Goal: Information Seeking & Learning: Find specific fact

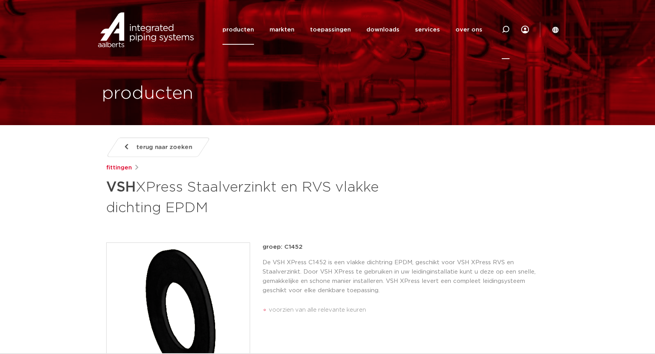
click at [506, 32] on icon at bounding box center [504, 29] width 9 height 9
type input "C1405"
click button "Zoeken" at bounding box center [0, 0] width 0 height 0
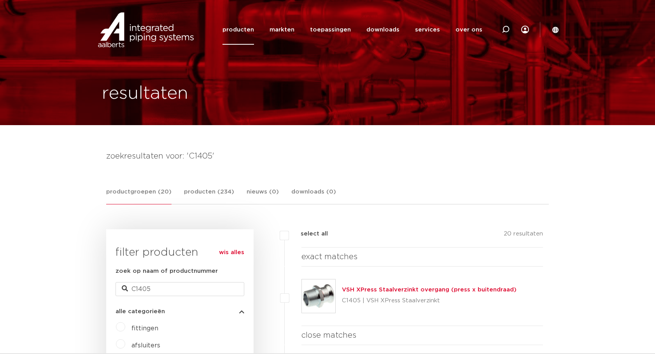
click at [506, 28] on icon at bounding box center [506, 30] width 8 height 8
type input "C1402"
click button "Zoeken" at bounding box center [0, 0] width 0 height 0
click at [247, 27] on link "producten" at bounding box center [237, 30] width 31 height 30
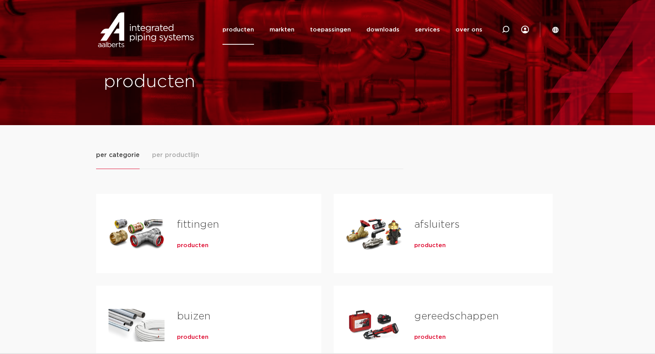
click at [205, 224] on link "fittingen" at bounding box center [198, 225] width 42 height 10
click at [178, 156] on span "per productlijn" at bounding box center [175, 154] width 47 height 9
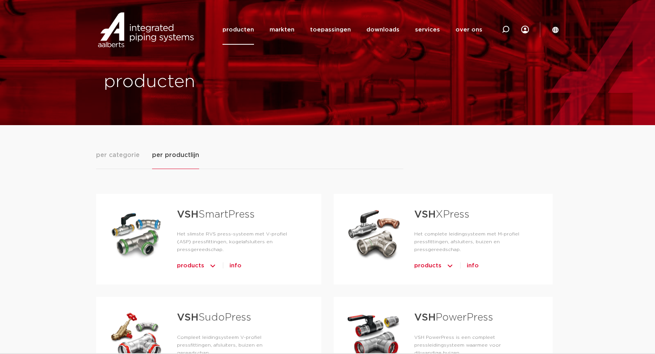
click at [450, 221] on h3 "VSH XPress" at bounding box center [471, 216] width 114 height 21
click at [446, 212] on link "VSH XPress" at bounding box center [441, 215] width 55 height 10
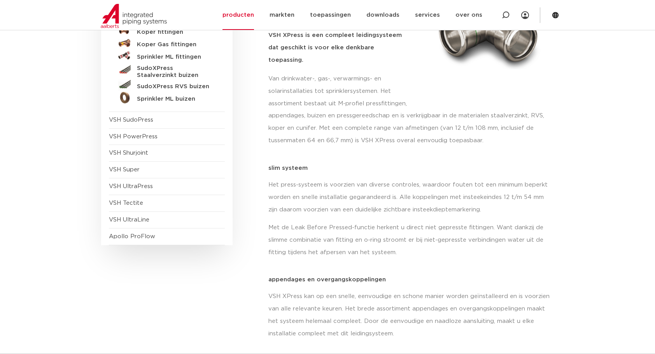
scroll to position [91, 0]
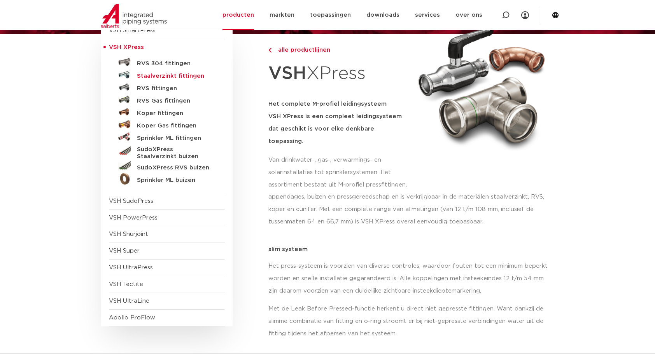
click at [179, 74] on h5 "Staalverzinkt fittingen" at bounding box center [175, 76] width 77 height 7
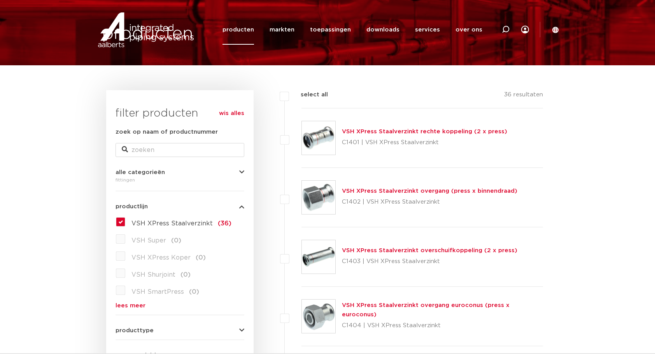
scroll to position [272, 0]
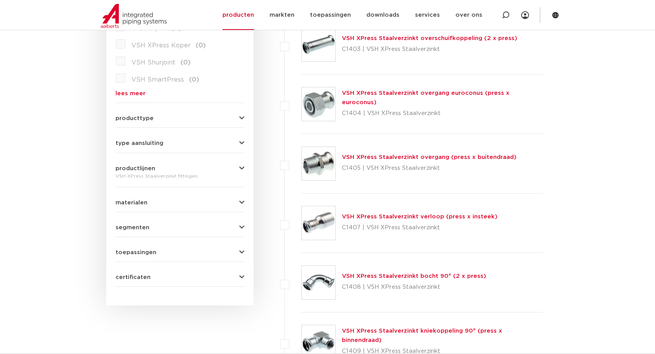
click at [243, 146] on form "zoek op naam of productnummer alle categorieën fittingen fittingen afsluiters b…" at bounding box center [179, 101] width 129 height 372
click at [241, 143] on icon "button" at bounding box center [241, 143] width 5 height 6
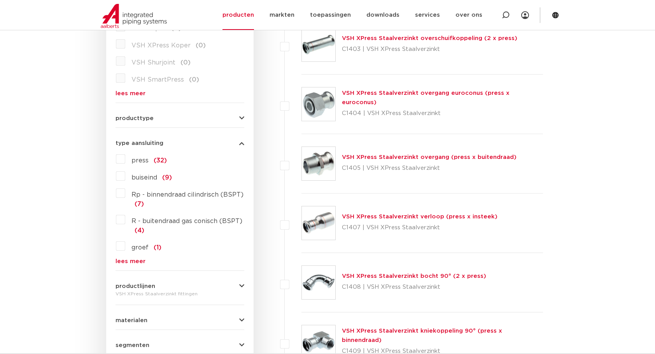
click at [126, 260] on link "lees meer" at bounding box center [179, 262] width 129 height 6
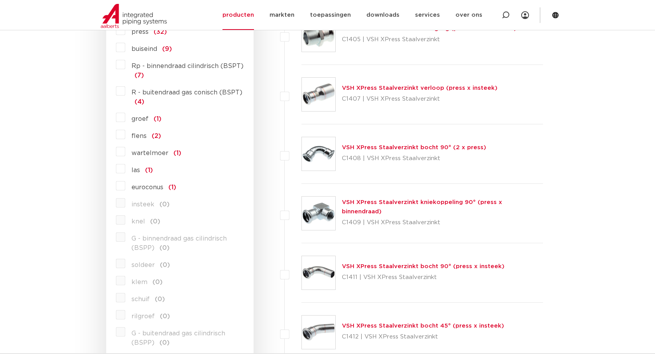
scroll to position [363, 0]
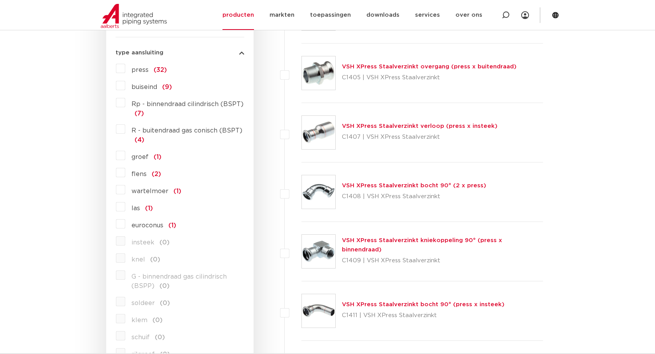
click at [125, 189] on label "wartelmoer (1)" at bounding box center [153, 190] width 56 height 12
click at [0, 0] on input "wartelmoer (1)" at bounding box center [0, 0] width 0 height 0
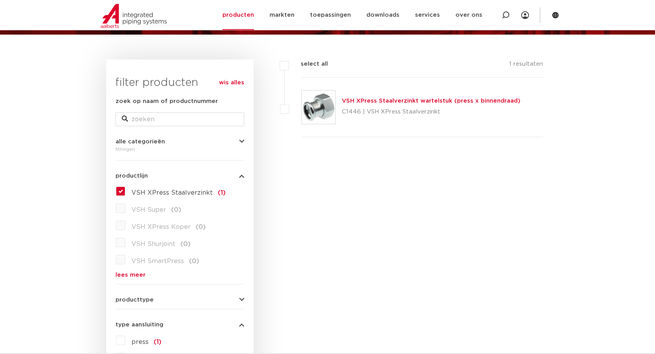
click at [436, 100] on link "VSH XPress Staalverzinkt wartelstuk (press x binnendraad)" at bounding box center [431, 101] width 178 height 6
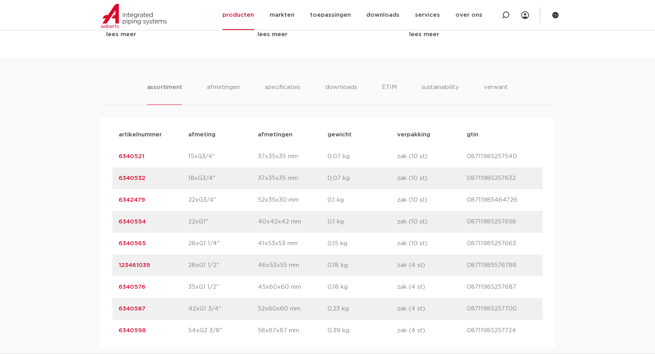
scroll to position [453, 0]
click at [138, 219] on link "6340554" at bounding box center [132, 221] width 27 height 6
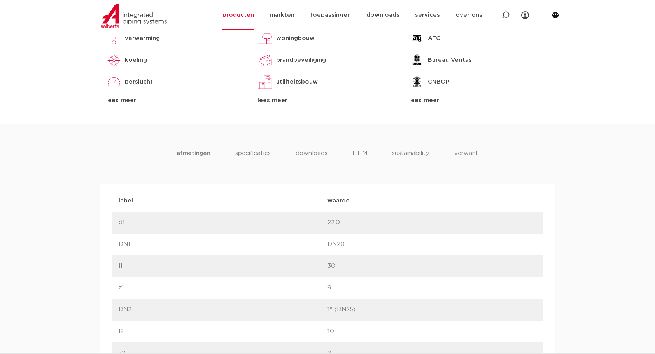
scroll to position [363, 0]
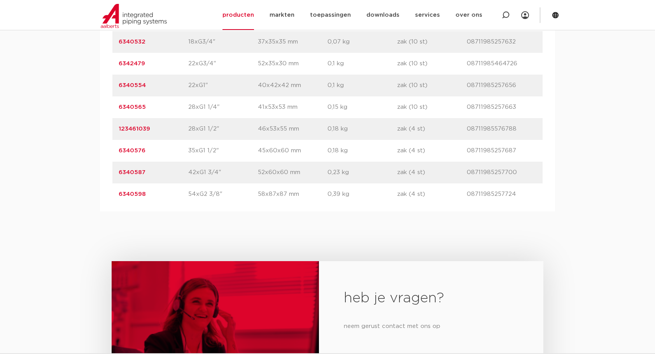
scroll to position [544, 0]
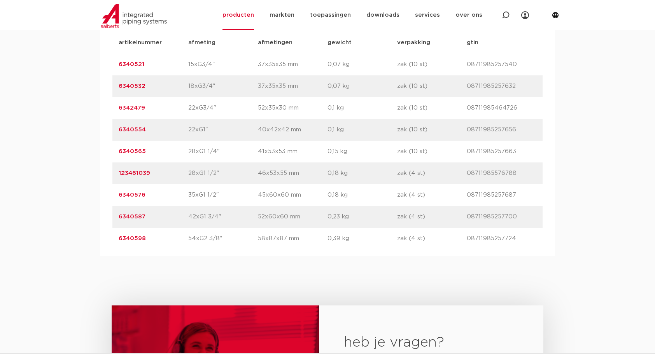
drag, startPoint x: 150, startPoint y: 134, endPoint x: 117, endPoint y: 130, distance: 32.8
click at [117, 130] on div "artikelnummer 6340554 afmeting 22xG1" [GEOGRAPHIC_DATA] 40x42x42 mm gewicht 0,1…" at bounding box center [327, 130] width 430 height 22
copy link "6340554"
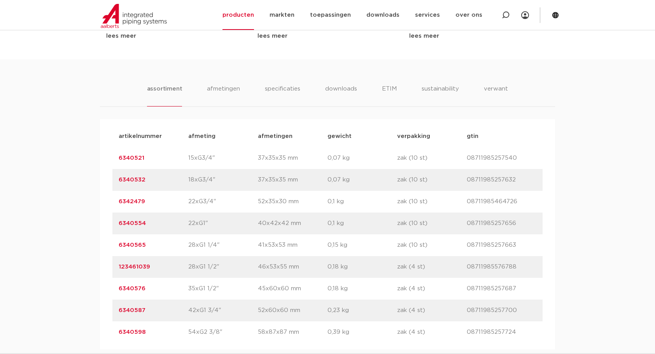
scroll to position [453, 0]
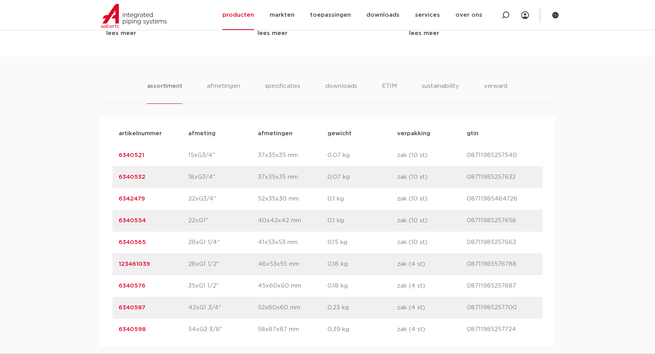
click at [131, 219] on link "6340554" at bounding box center [132, 221] width 27 height 6
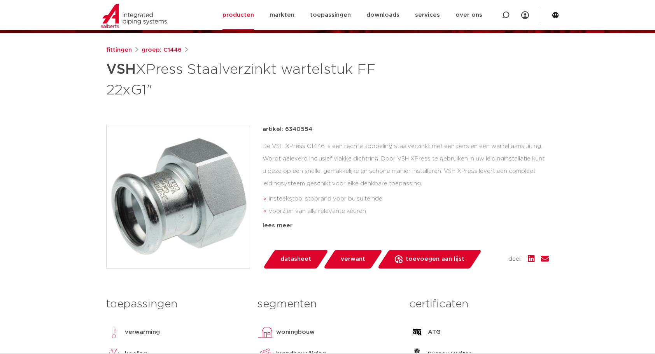
scroll to position [91, 0]
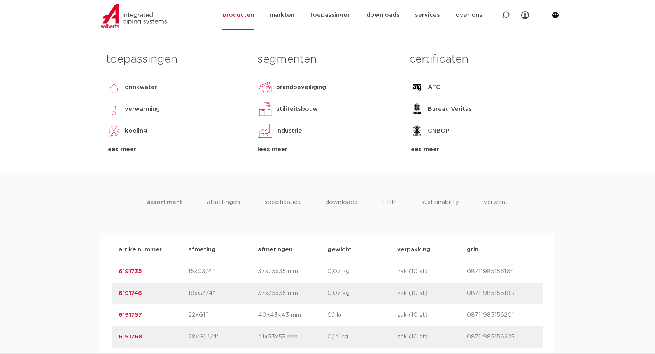
scroll to position [544, 0]
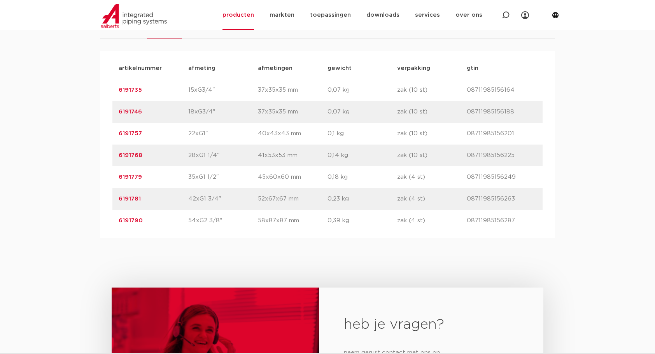
click at [124, 133] on link "6191757" at bounding box center [130, 134] width 23 height 6
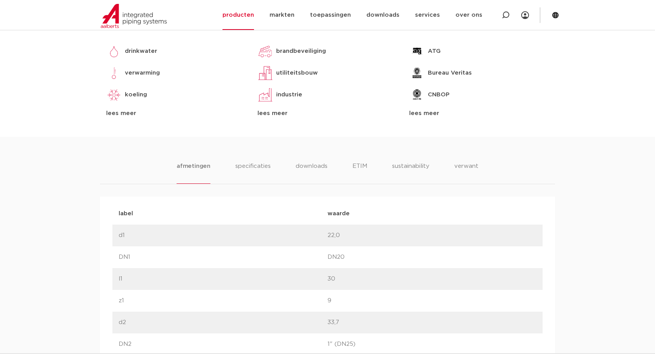
scroll to position [363, 0]
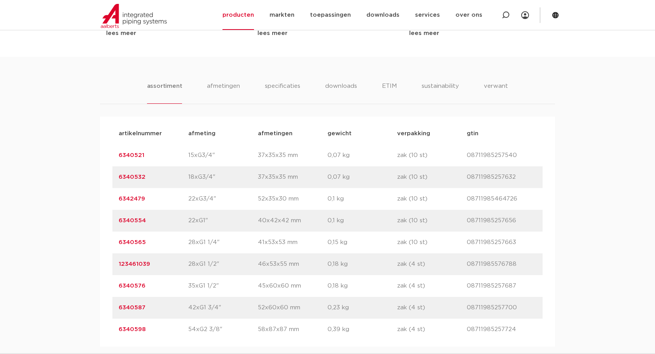
click at [139, 198] on link "6342479" at bounding box center [132, 199] width 26 height 6
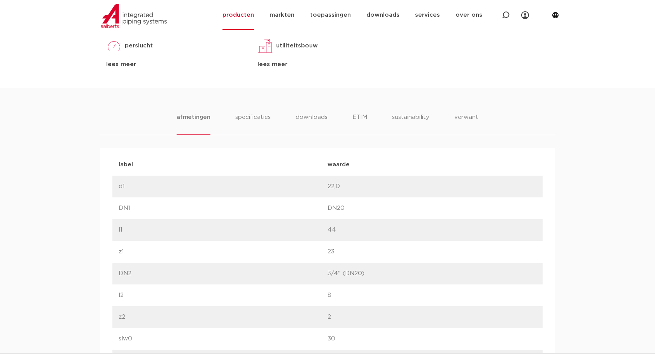
scroll to position [453, 0]
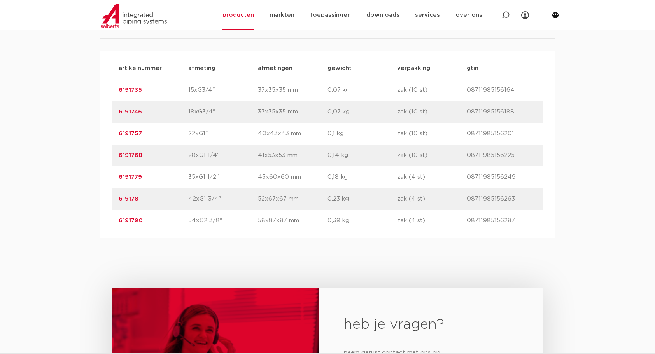
click at [136, 87] on link "6191735" at bounding box center [130, 90] width 23 height 6
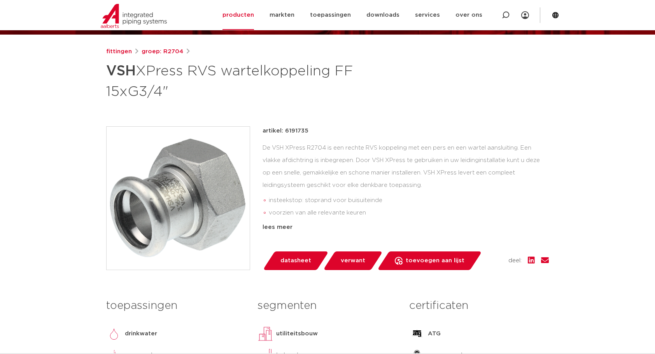
drag, startPoint x: 284, startPoint y: 129, endPoint x: 319, endPoint y: 133, distance: 35.6
click at [319, 133] on div "artikel: 6191735" at bounding box center [405, 130] width 286 height 9
copy p "6191735"
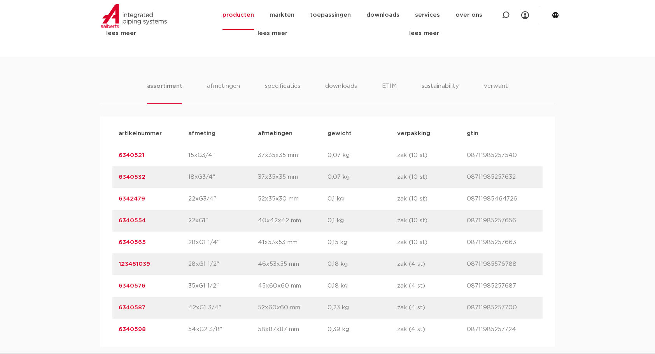
click at [135, 154] on link "6340521" at bounding box center [132, 155] width 26 height 6
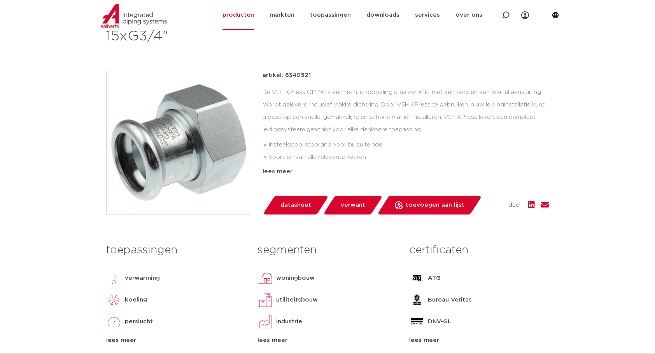
scroll to position [91, 0]
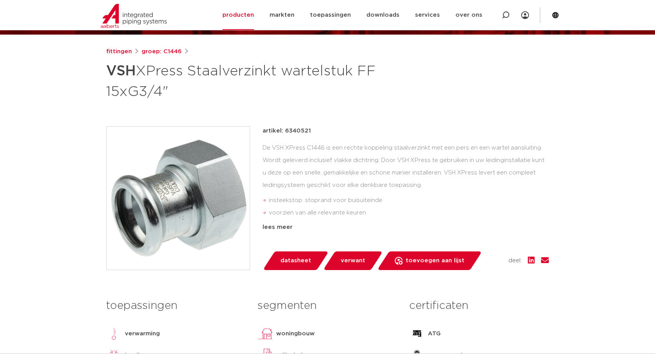
drag, startPoint x: 286, startPoint y: 129, endPoint x: 316, endPoint y: 133, distance: 31.0
click at [316, 133] on div "artikel: 6340521" at bounding box center [405, 130] width 286 height 9
copy p "6340521"
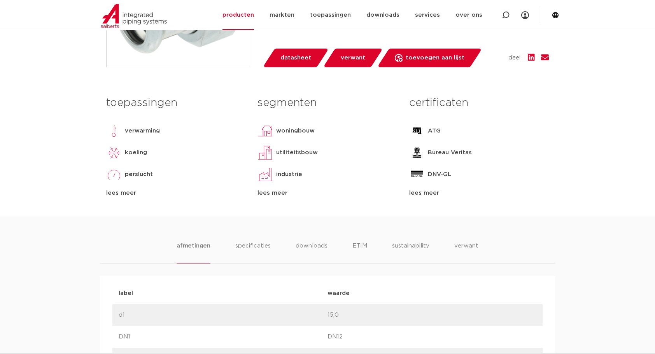
scroll to position [181, 0]
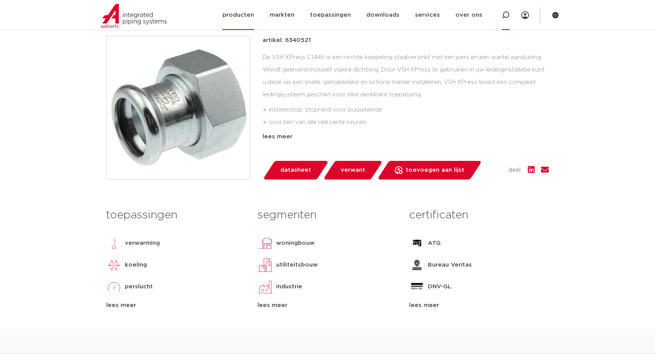
click at [507, 12] on icon at bounding box center [506, 15] width 8 height 8
type input "6330"
click button "Zoeken" at bounding box center [0, 0] width 0 height 0
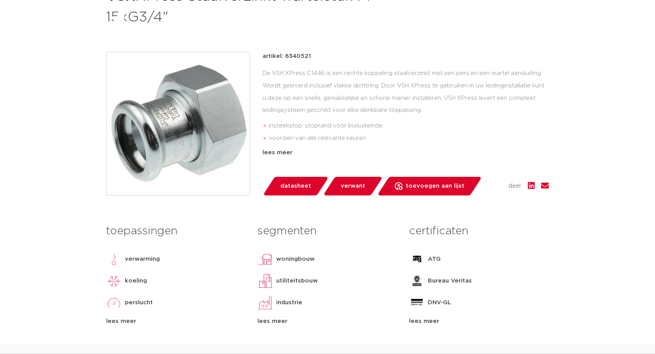
scroll to position [181, 0]
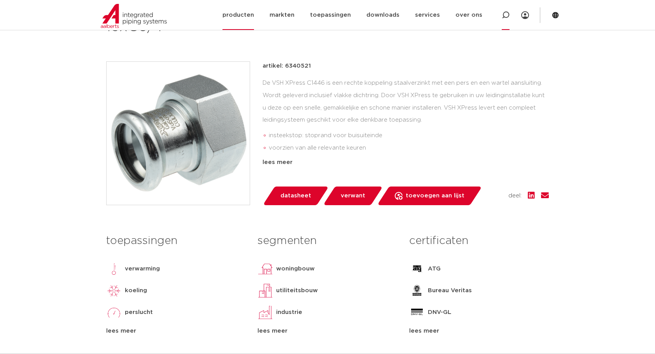
click at [509, 13] on icon at bounding box center [506, 15] width 8 height 8
drag, startPoint x: 288, startPoint y: 10, endPoint x: 252, endPoint y: 13, distance: 35.5
click at [252, 13] on div "Zoeken 6330" at bounding box center [344, 15] width 361 height 22
paste input "59"
type input "6359"
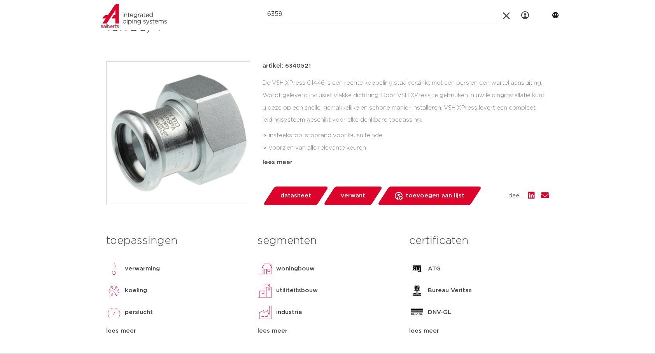
click button "Zoeken" at bounding box center [0, 0] width 0 height 0
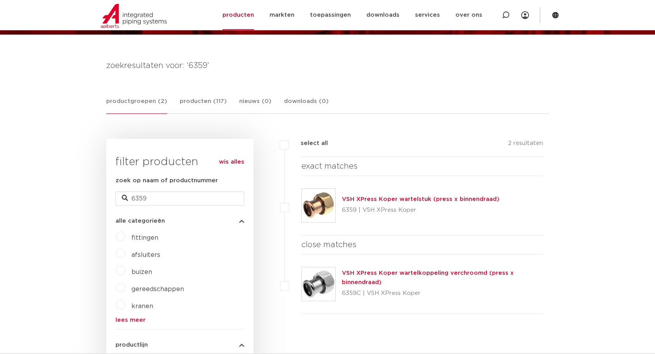
click at [418, 198] on link "VSH XPress Koper wartelstuk (press x binnendraad)" at bounding box center [420, 199] width 157 height 6
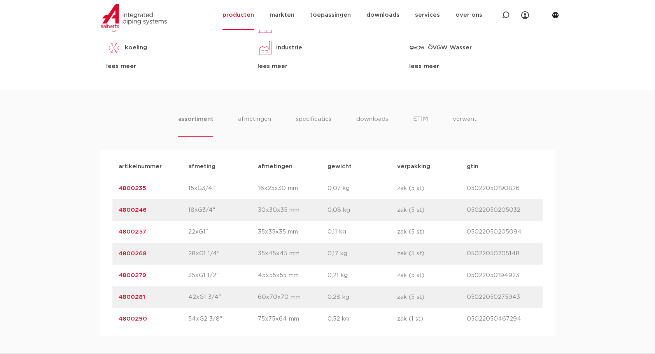
scroll to position [453, 0]
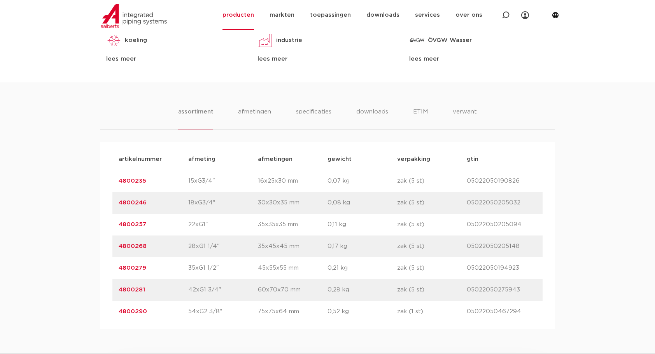
click at [138, 223] on link "4800257" at bounding box center [133, 225] width 28 height 6
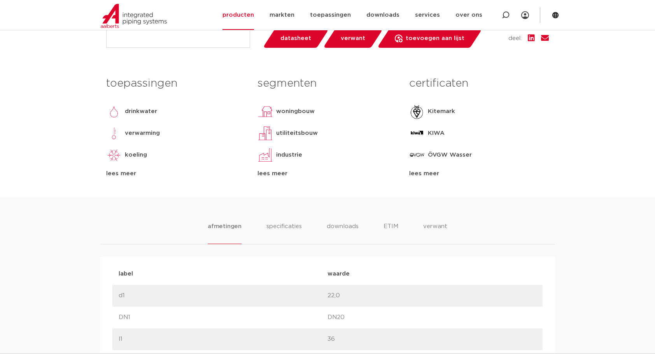
scroll to position [363, 0]
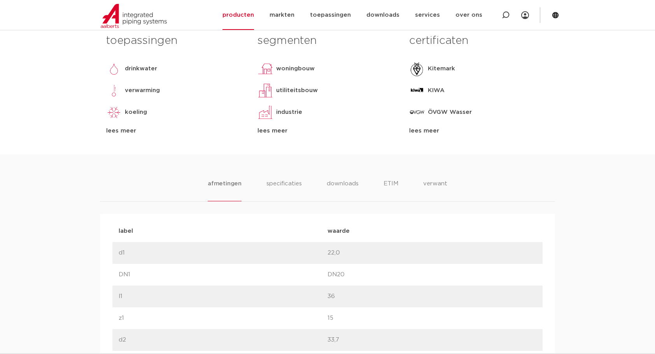
drag, startPoint x: 0, startPoint y: 0, endPoint x: 138, endPoint y: 222, distance: 261.5
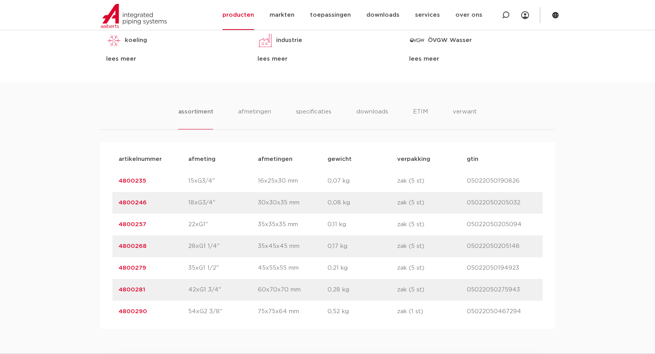
scroll to position [453, 0]
click at [136, 180] on link "4800235" at bounding box center [133, 181] width 28 height 6
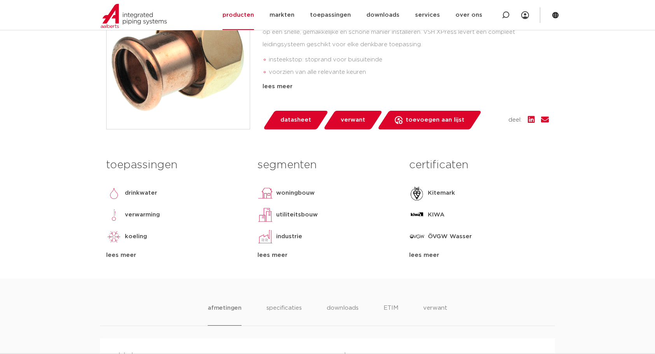
scroll to position [91, 0]
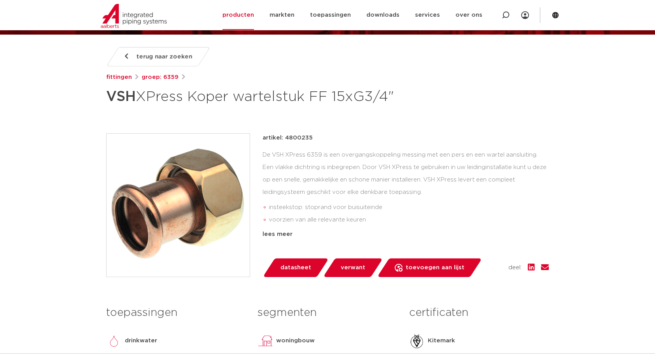
drag, startPoint x: 285, startPoint y: 138, endPoint x: 323, endPoint y: 139, distance: 38.1
click at [323, 139] on div "artikel: 4800235" at bounding box center [405, 137] width 286 height 9
copy p "4800235"
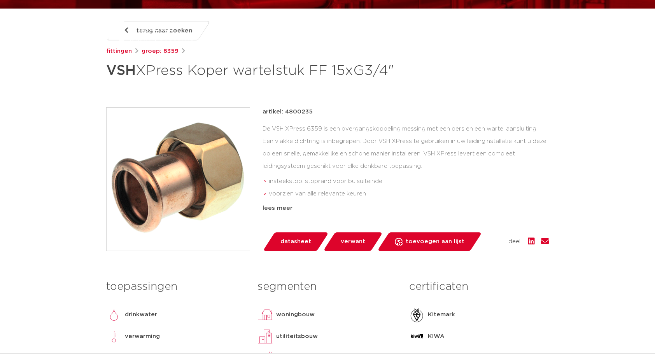
scroll to position [0, 0]
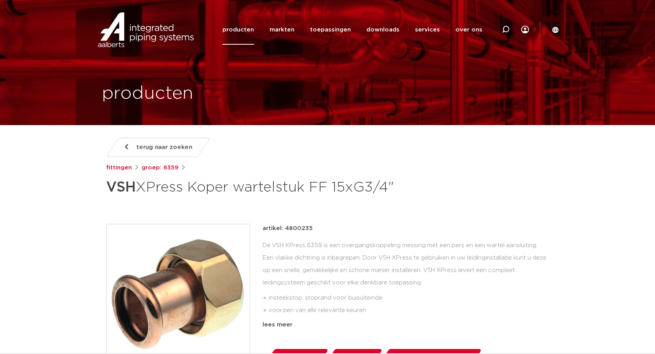
click at [337, 238] on div "artikel: 4800235 De VSH XPress 6359 is een overgangskoppeling messing met een p…" at bounding box center [405, 277] width 286 height 106
drag, startPoint x: 285, startPoint y: 229, endPoint x: 319, endPoint y: 228, distance: 34.2
click at [319, 228] on div "artikel: 4800235" at bounding box center [405, 228] width 286 height 9
copy p "4800235"
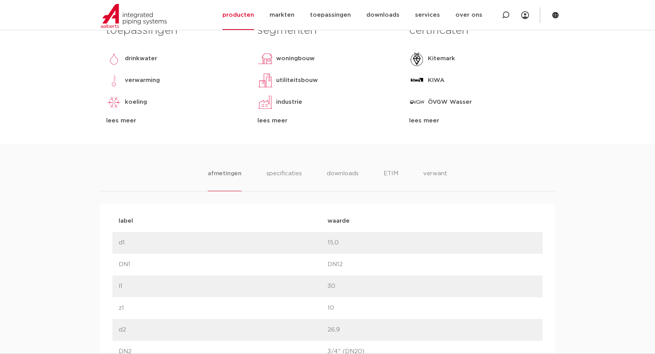
scroll to position [453, 0]
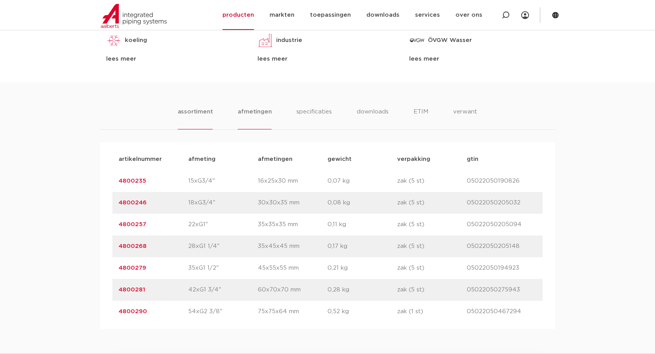
click at [264, 111] on li "afmetingen" at bounding box center [255, 118] width 34 height 22
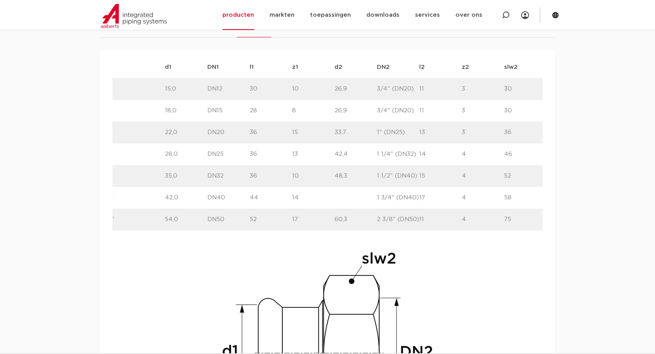
scroll to position [544, 0]
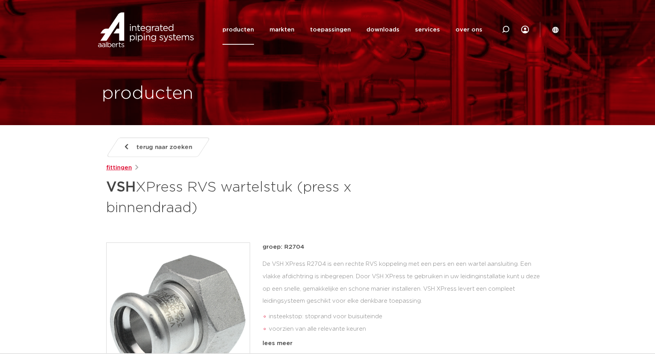
click at [128, 170] on link "fittingen" at bounding box center [119, 167] width 26 height 9
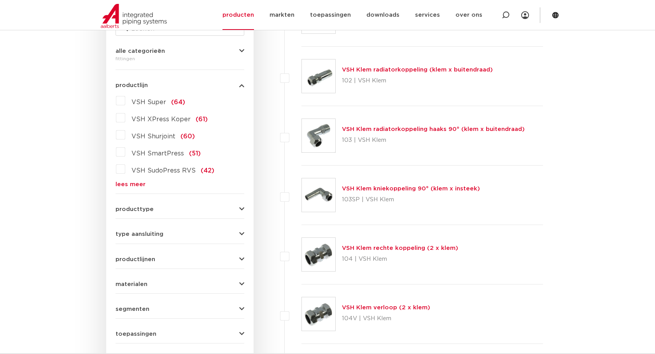
scroll to position [272, 0]
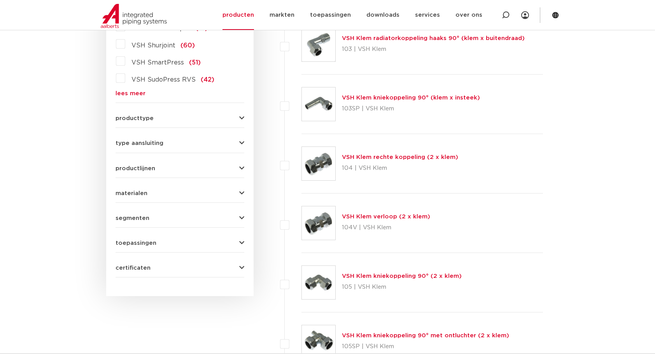
click at [242, 140] on icon "button" at bounding box center [241, 143] width 5 height 6
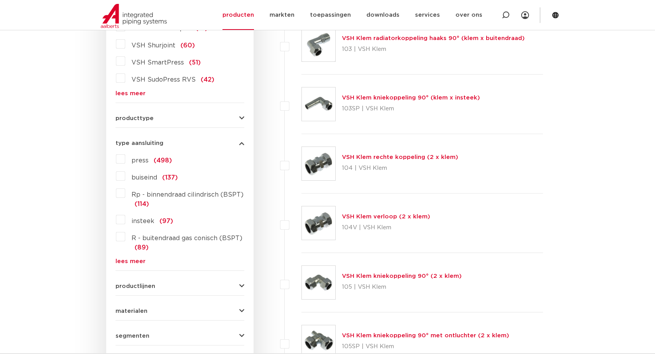
click at [138, 260] on link "lees meer" at bounding box center [179, 262] width 129 height 6
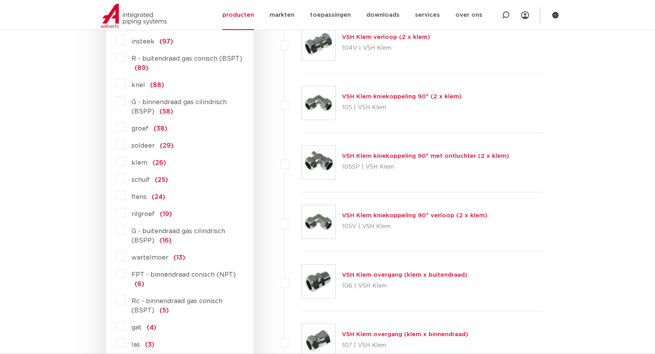
scroll to position [453, 0]
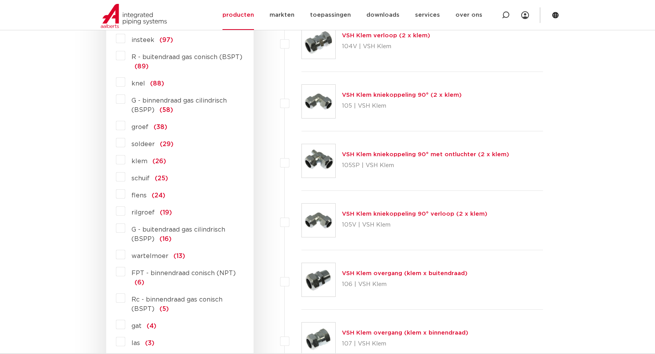
click at [125, 226] on label "G - buitendraad gas cilindrisch (BSPP) (16)" at bounding box center [184, 233] width 119 height 22
click at [0, 0] on input "G - buitendraad gas cilindrisch (BSPP) (16)" at bounding box center [0, 0] width 0 height 0
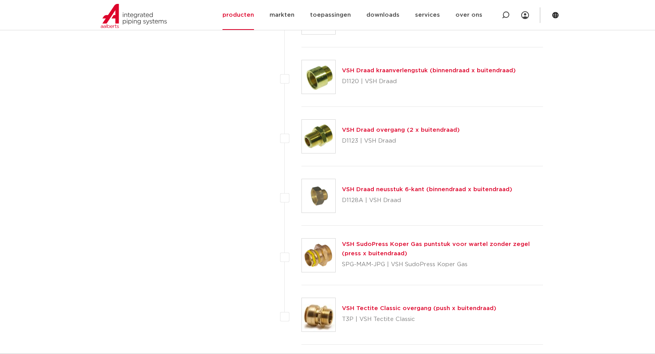
scroll to position [907, 0]
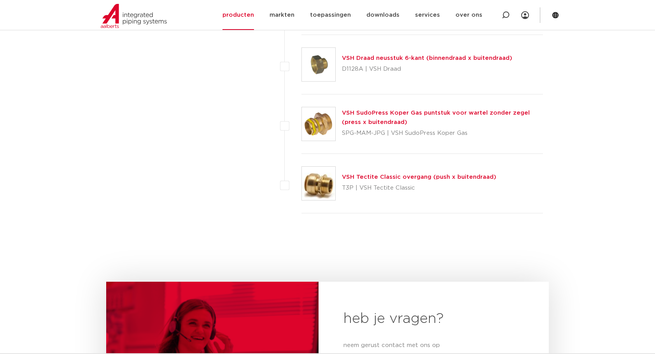
click at [397, 174] on link "VSH Tectite Classic overgang (push x buitendraad)" at bounding box center [419, 177] width 154 height 6
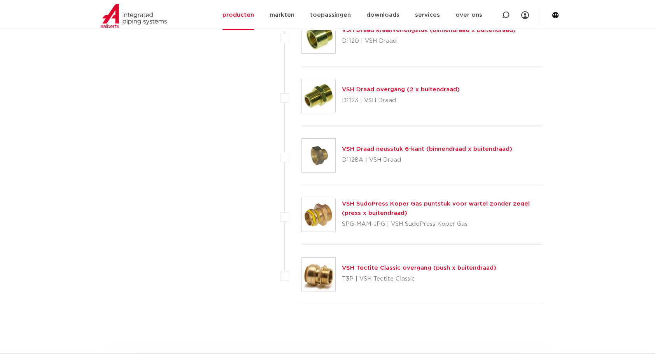
click at [445, 265] on link "VSH Tectite Classic overgang (push x buitendraad)" at bounding box center [419, 268] width 154 height 6
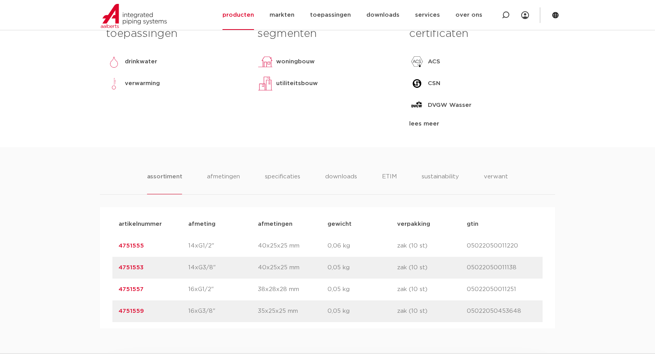
scroll to position [363, 0]
click at [230, 179] on li "afmetingen" at bounding box center [223, 183] width 34 height 22
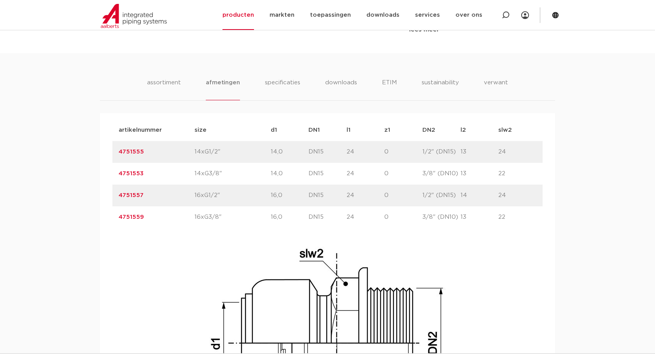
scroll to position [453, 0]
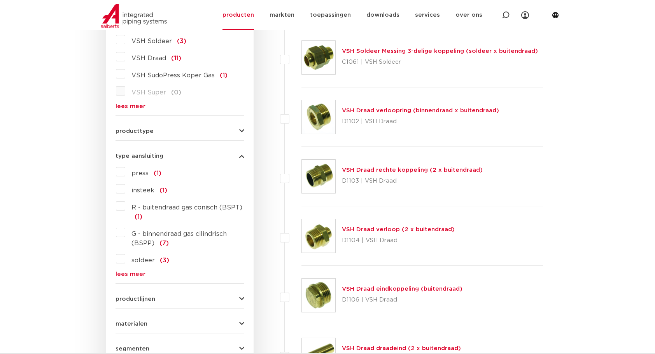
scroll to position [271, 0]
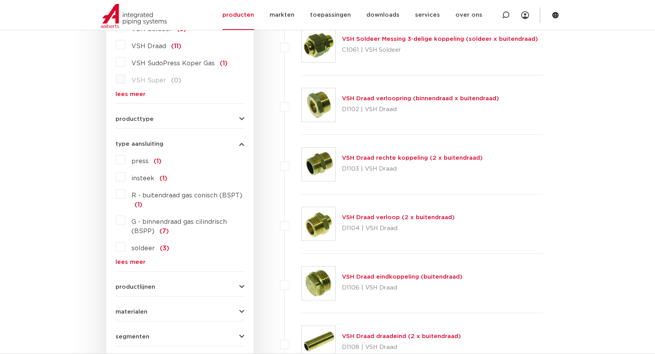
click at [425, 215] on link "VSH Draad verloop (2 x buitendraad)" at bounding box center [398, 218] width 113 height 6
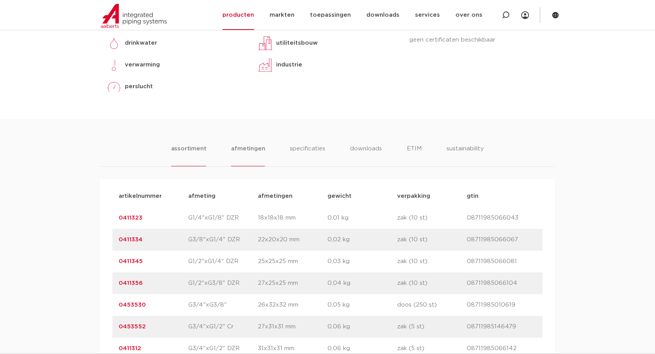
click at [244, 150] on li "afmetingen" at bounding box center [248, 155] width 34 height 22
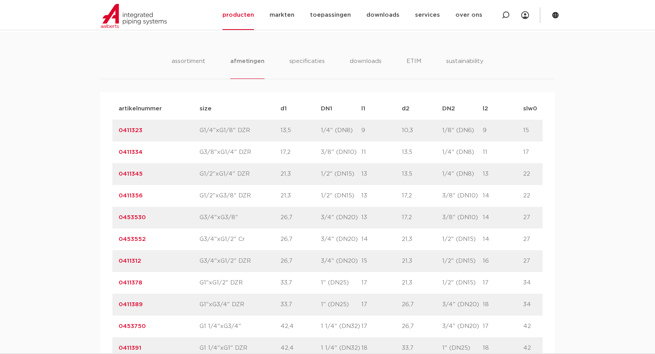
scroll to position [453, 0]
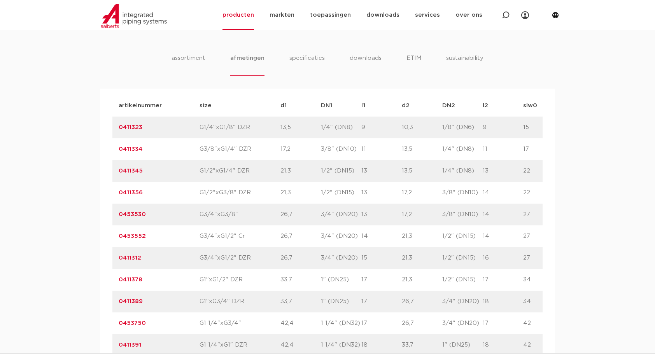
click at [137, 277] on link "0411378" at bounding box center [131, 280] width 24 height 6
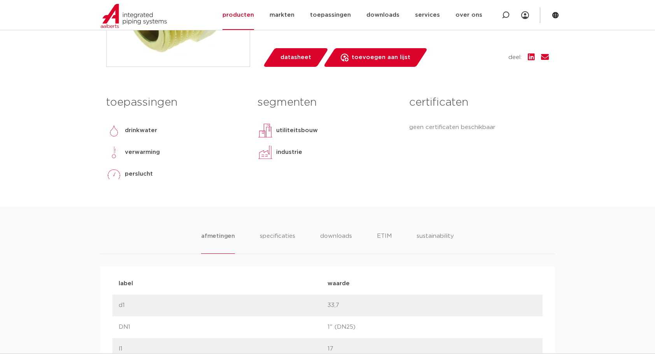
scroll to position [272, 0]
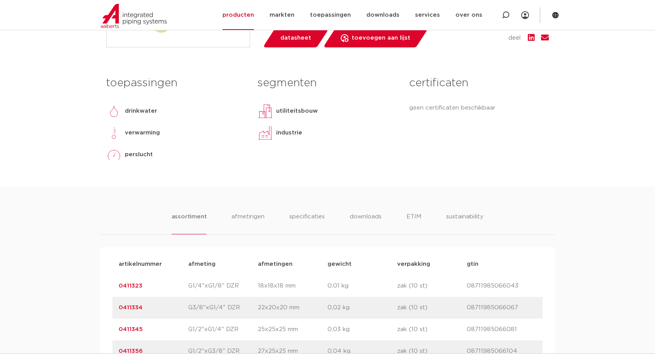
scroll to position [91, 0]
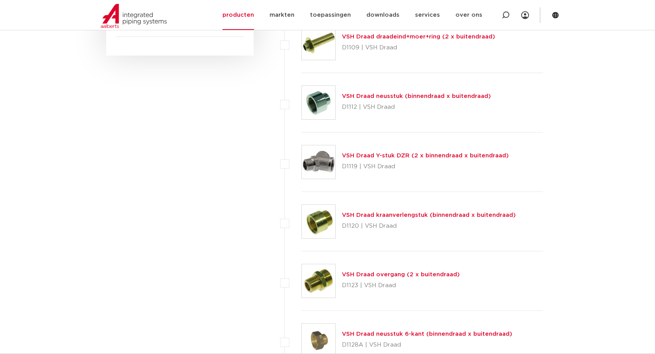
scroll to position [634, 0]
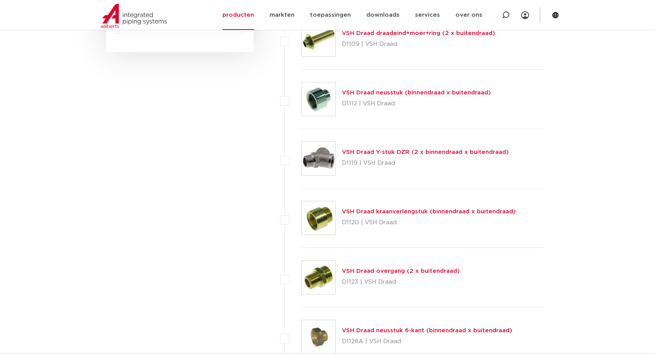
click at [435, 268] on link "VSH Draad overgang (2 x buitendraad)" at bounding box center [401, 271] width 118 height 6
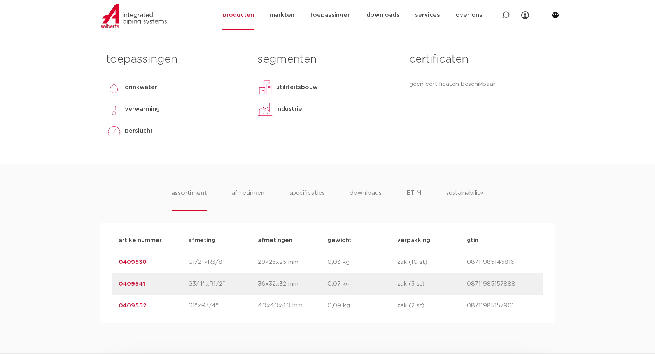
scroll to position [363, 0]
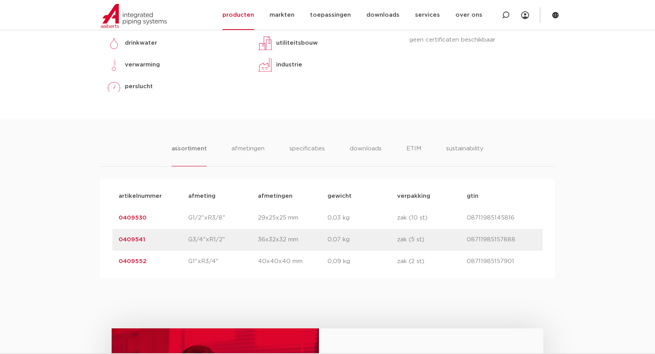
click at [130, 238] on link "0409541" at bounding box center [132, 240] width 26 height 6
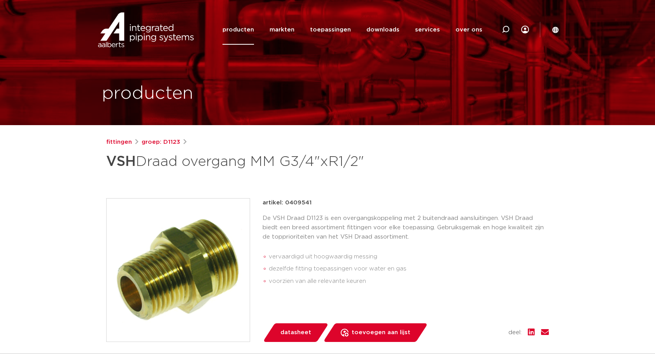
drag, startPoint x: 286, startPoint y: 203, endPoint x: 313, endPoint y: 205, distance: 26.5
click at [313, 205] on div "artikel: 0409541" at bounding box center [405, 202] width 286 height 9
drag, startPoint x: 313, startPoint y: 205, endPoint x: 284, endPoint y: 202, distance: 28.9
click at [284, 202] on p "artikel: 0409541" at bounding box center [286, 202] width 49 height 9
drag, startPoint x: 285, startPoint y: 202, endPoint x: 312, endPoint y: 204, distance: 26.9
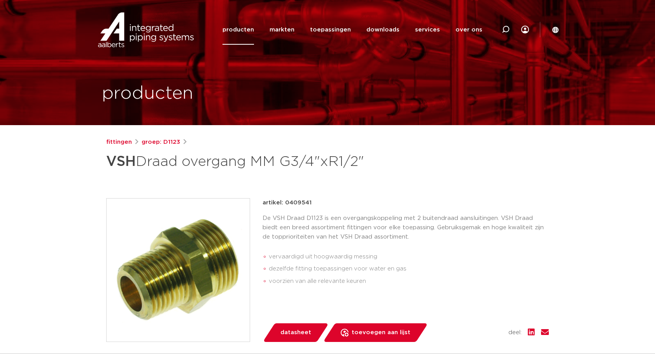
click at [312, 204] on div "artikel: 0409541" at bounding box center [405, 202] width 286 height 9
copy p "0409541"
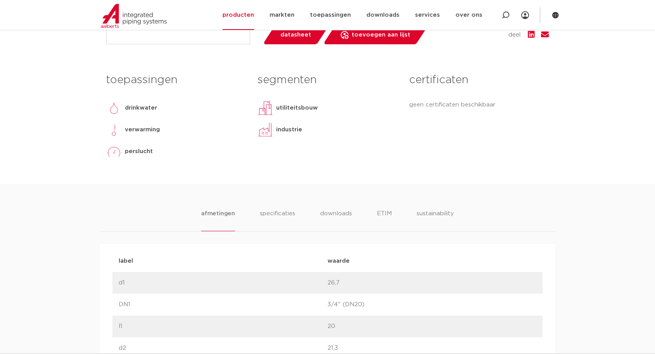
scroll to position [363, 0]
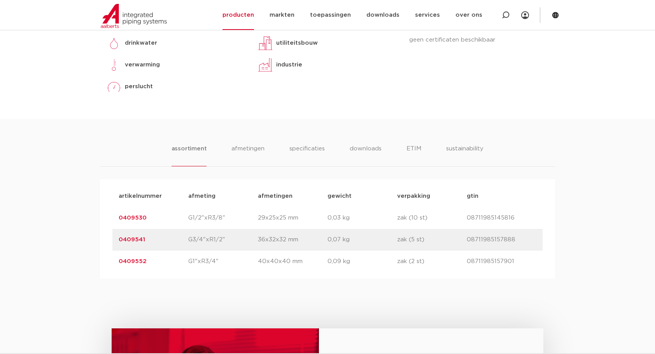
click at [142, 216] on link "0409530" at bounding box center [133, 218] width 28 height 6
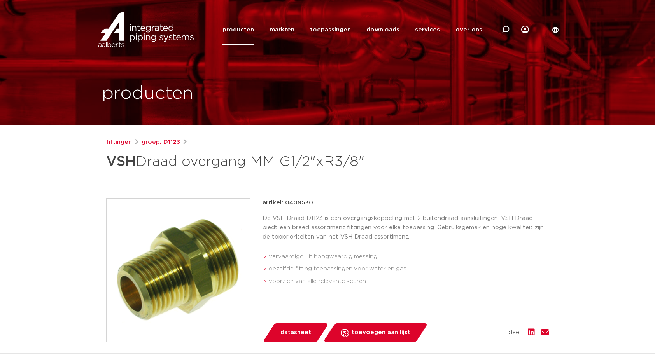
drag, startPoint x: 284, startPoint y: 203, endPoint x: 330, endPoint y: 198, distance: 45.7
click at [330, 198] on div "artikel: 0409530" at bounding box center [405, 202] width 286 height 9
copy p "0409530"
click at [540, 181] on div "fittingen groep: D1123 VSH Draad overgang MM G1/2"xR3/8"" at bounding box center [327, 310] width 455 height 344
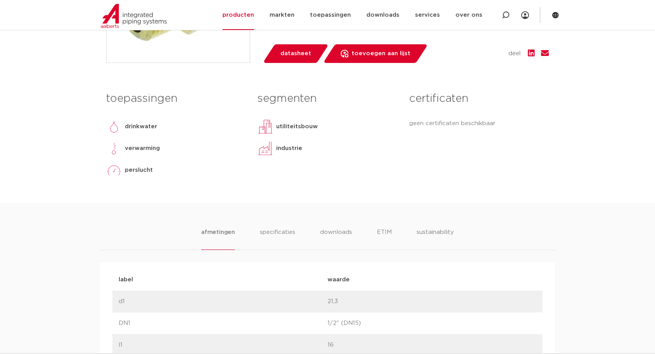
scroll to position [363, 0]
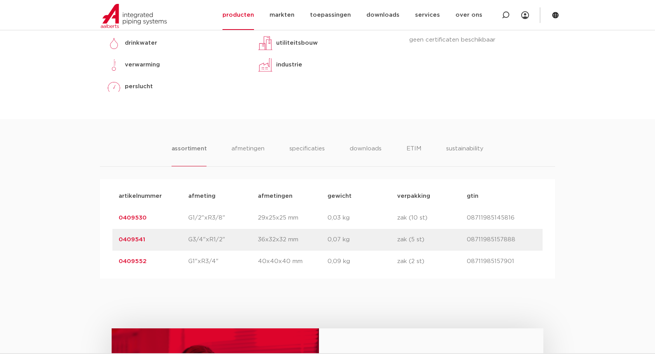
drag, startPoint x: 153, startPoint y: 266, endPoint x: 107, endPoint y: 265, distance: 46.3
click at [107, 265] on div "artikelnummer afmeting [GEOGRAPHIC_DATA] gewicht verpakking gtin artikelnummer …" at bounding box center [327, 229] width 455 height 100
copy link "0409552"
click at [68, 141] on div "assortiment afmetingen specificaties downloads ETIM sustainability assortiment …" at bounding box center [327, 198] width 655 height 159
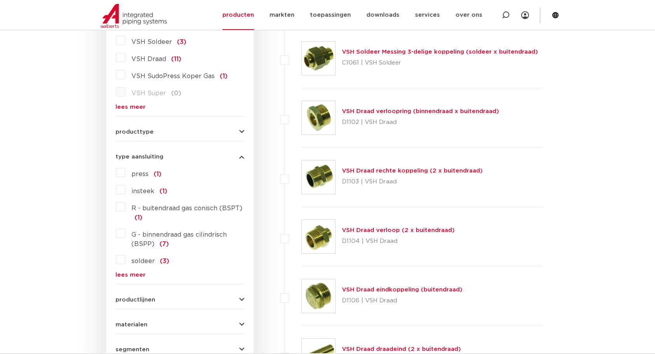
scroll to position [91, 0]
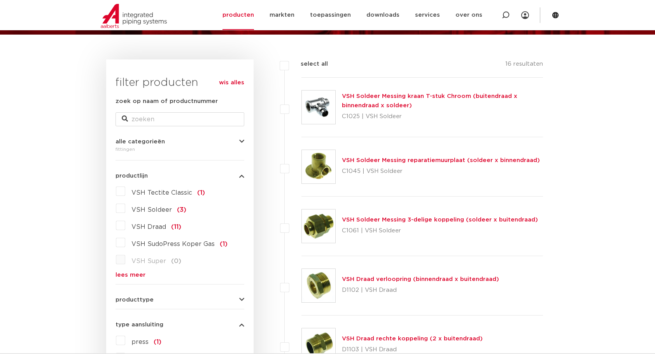
click at [229, 80] on link "wis alles" at bounding box center [231, 82] width 25 height 9
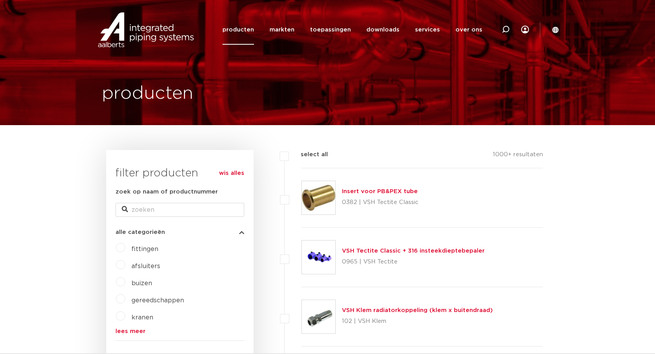
click at [245, 28] on link "producten" at bounding box center [237, 30] width 31 height 30
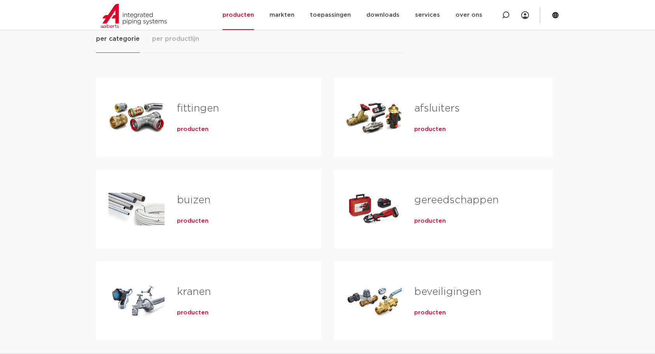
scroll to position [181, 0]
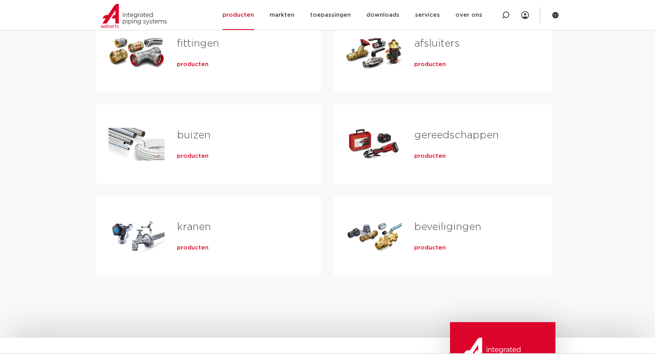
click at [433, 247] on span "producten" at bounding box center [429, 248] width 31 height 8
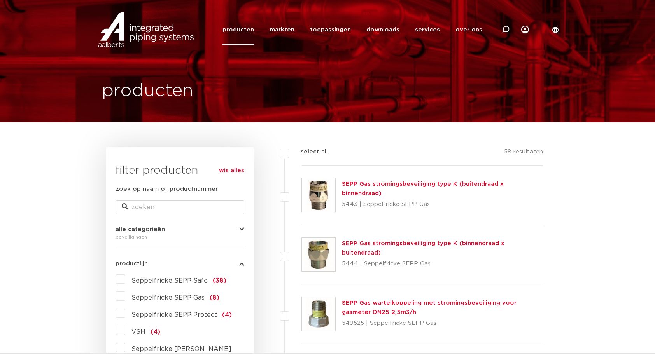
scroll to position [91, 0]
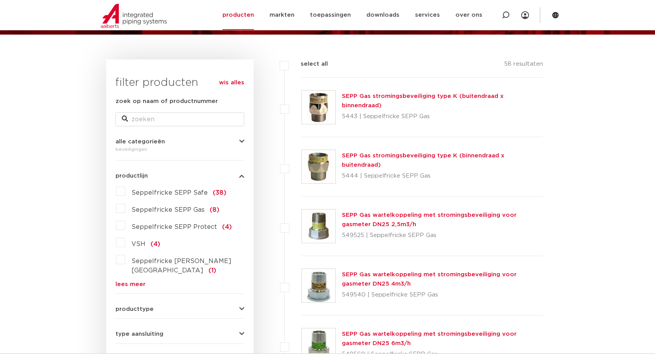
click at [122, 281] on link "lees meer" at bounding box center [179, 284] width 129 height 6
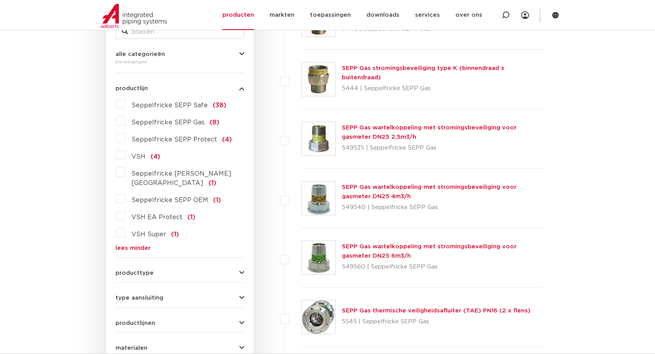
scroll to position [181, 0]
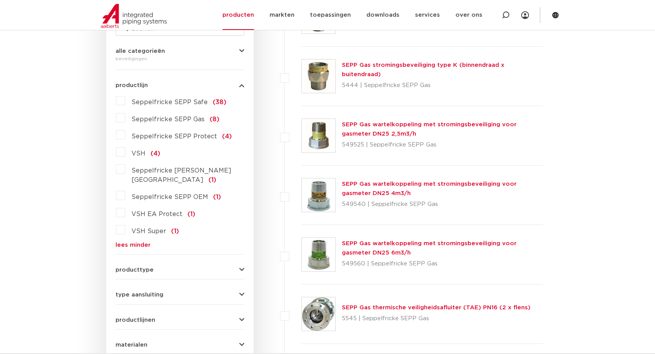
click at [125, 206] on label "VSH EA Protect (1)" at bounding box center [160, 212] width 70 height 12
click at [0, 0] on input "VSH EA Protect (1)" at bounding box center [0, 0] width 0 height 0
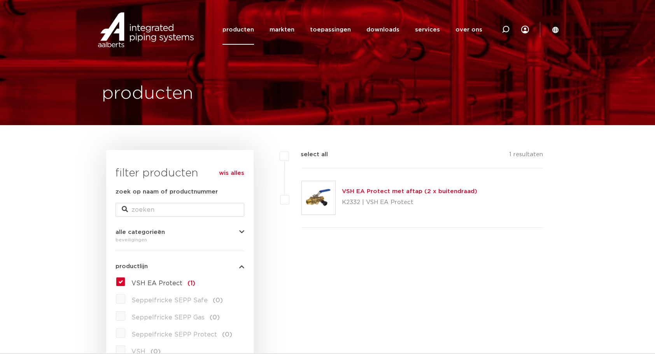
click at [432, 190] on link "VSH EA Protect met aftap (2 x buitendraad)" at bounding box center [409, 192] width 135 height 6
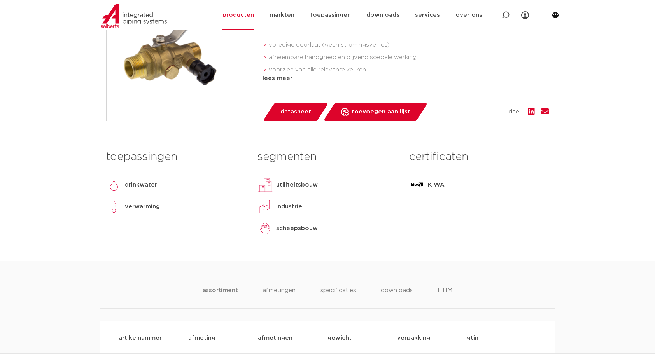
scroll to position [363, 0]
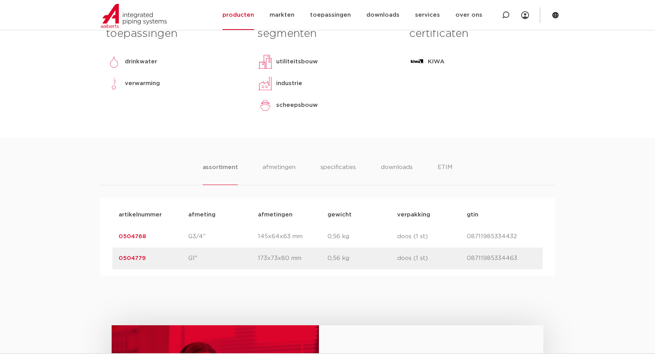
click at [133, 257] on link "0504779" at bounding box center [132, 258] width 27 height 6
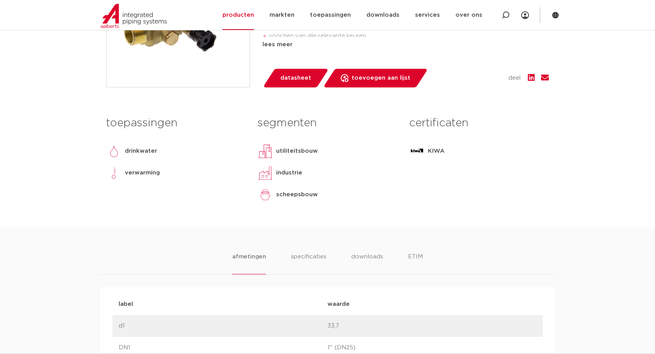
scroll to position [272, 0]
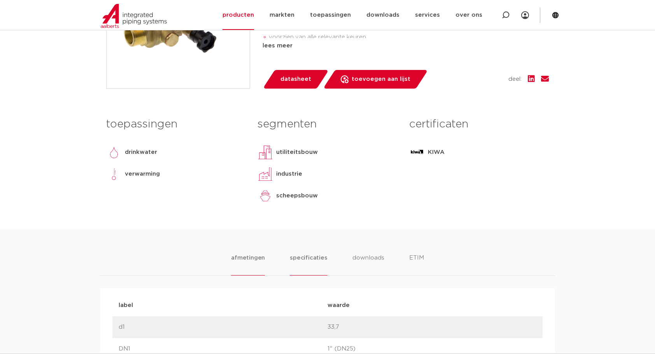
click at [313, 258] on li "specificaties" at bounding box center [308, 264] width 37 height 22
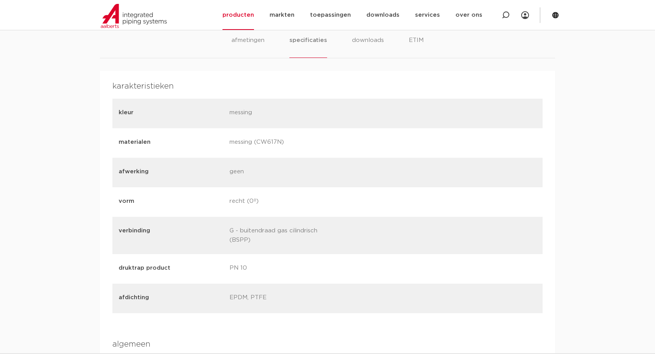
scroll to position [544, 0]
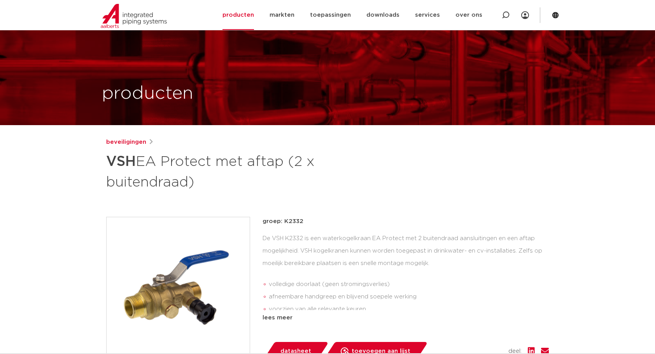
scroll to position [363, 0]
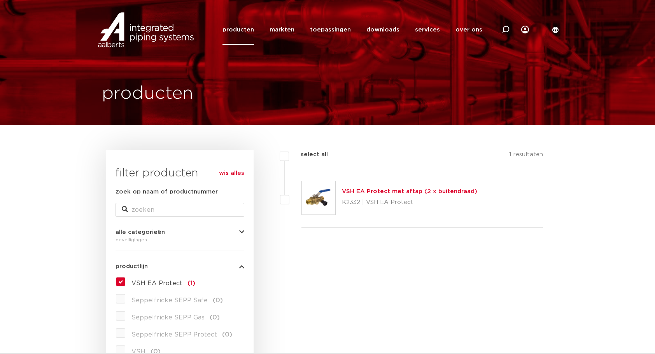
click at [419, 190] on link "VSH EA Protect met aftap (2 x buitendraad)" at bounding box center [409, 192] width 135 height 6
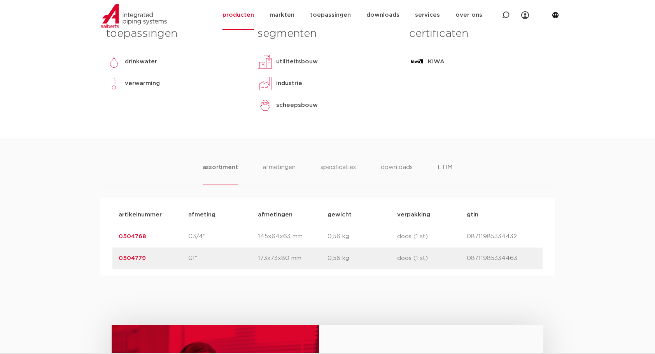
drag, startPoint x: 146, startPoint y: 260, endPoint x: 111, endPoint y: 260, distance: 35.0
click at [111, 260] on div "artikelnummer afmeting [GEOGRAPHIC_DATA] gewicht verpakking gtin artikelnummer …" at bounding box center [327, 237] width 455 height 78
copy link "0504779"
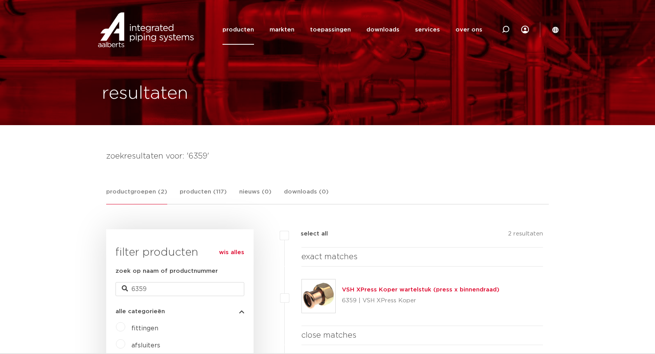
scroll to position [181, 0]
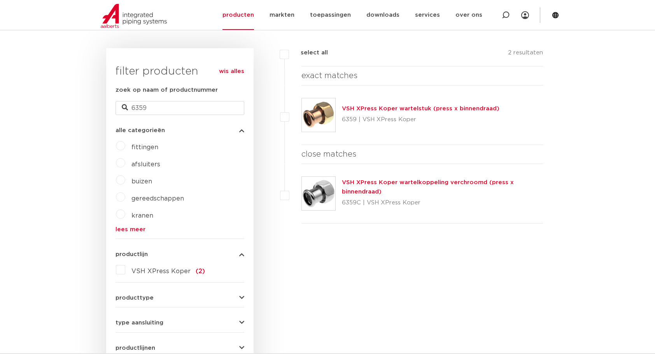
click at [234, 72] on link "wis alles" at bounding box center [231, 71] width 25 height 9
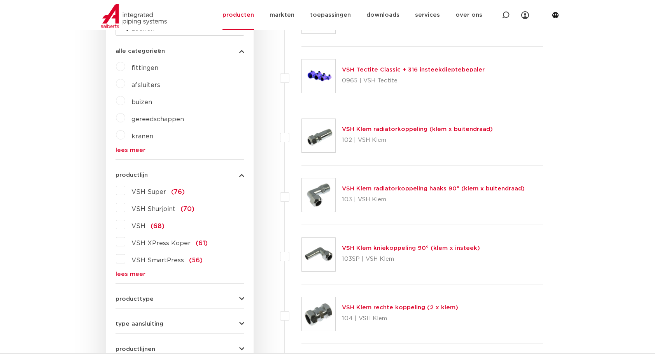
click at [125, 63] on label "fittingen" at bounding box center [141, 66] width 33 height 12
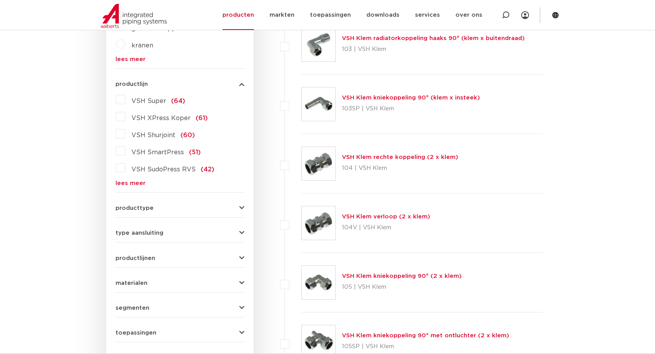
scroll to position [363, 0]
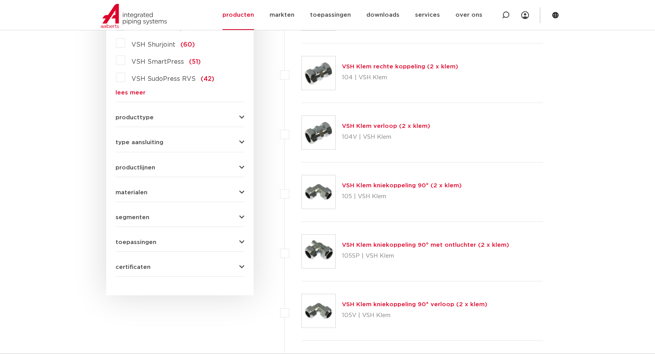
click at [241, 140] on icon "button" at bounding box center [241, 143] width 5 height 6
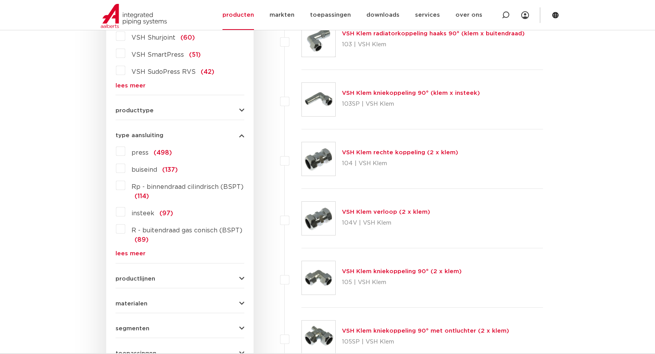
scroll to position [264, 0]
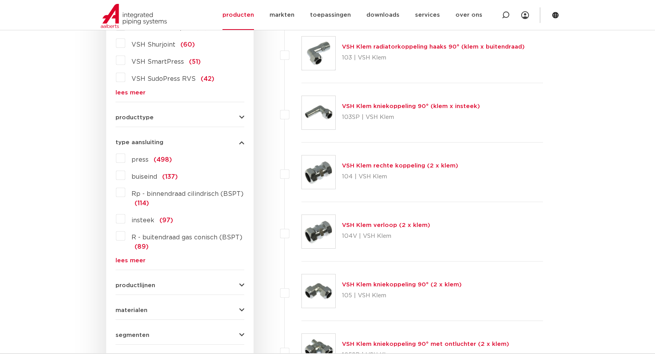
click at [135, 258] on link "lees meer" at bounding box center [179, 261] width 129 height 6
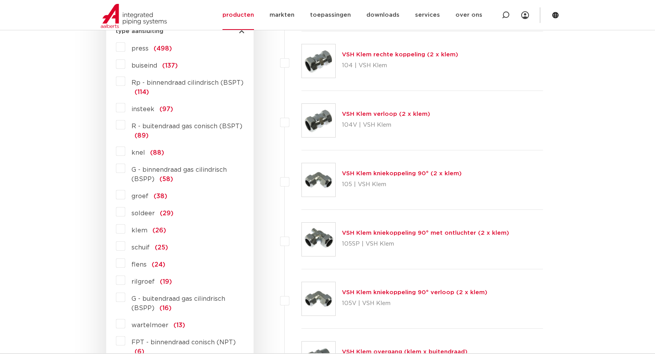
scroll to position [445, 0]
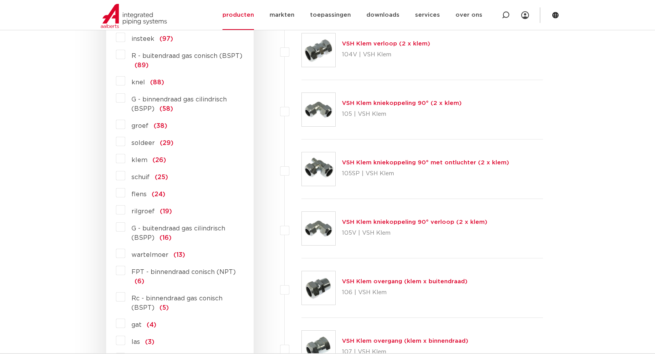
click at [125, 98] on label "G - binnendraad gas cilindrisch (BSPP) (58)" at bounding box center [184, 103] width 119 height 22
click at [0, 0] on input "G - binnendraad gas cilindrisch (BSPP) (58)" at bounding box center [0, 0] width 0 height 0
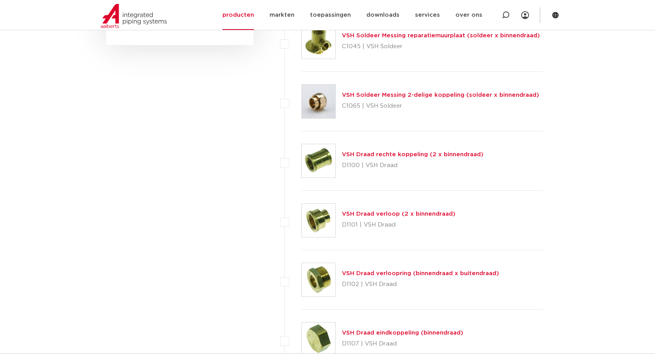
scroll to position [635, 0]
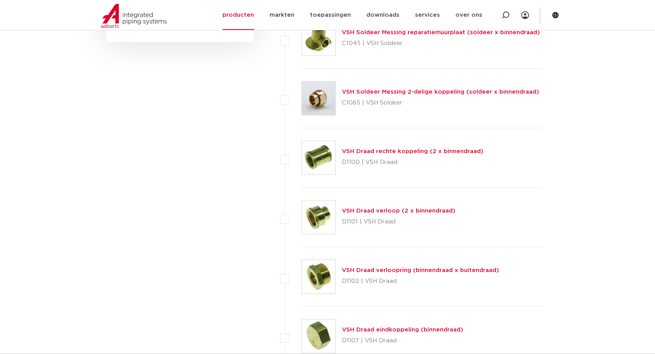
click at [459, 149] on link "VSH Draad rechte koppeling (2 x binnendraad)" at bounding box center [413, 152] width 142 height 6
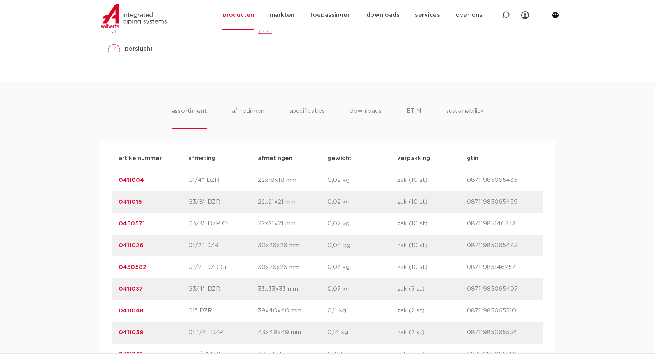
scroll to position [453, 0]
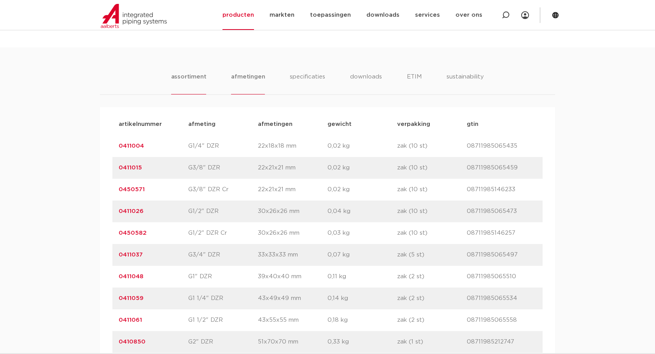
click at [251, 76] on li "afmetingen" at bounding box center [248, 83] width 34 height 22
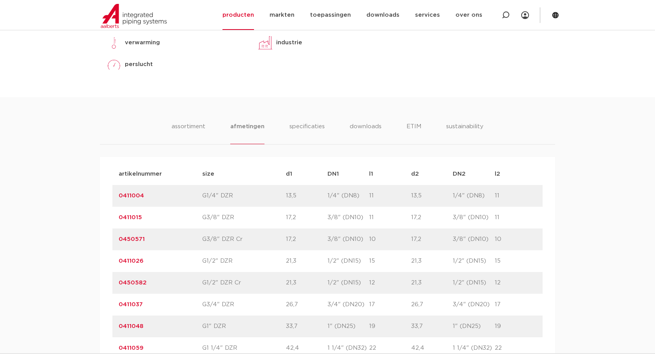
scroll to position [363, 0]
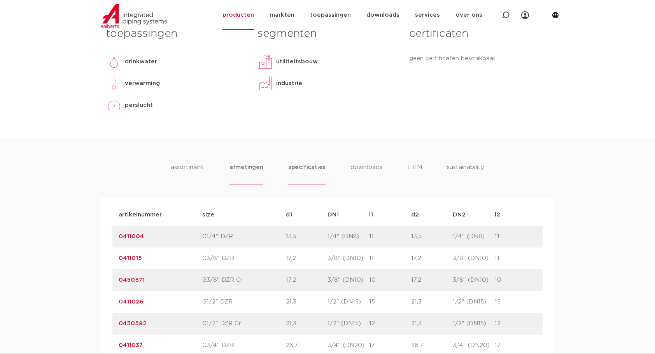
click at [306, 166] on li "specificaties" at bounding box center [306, 174] width 37 height 22
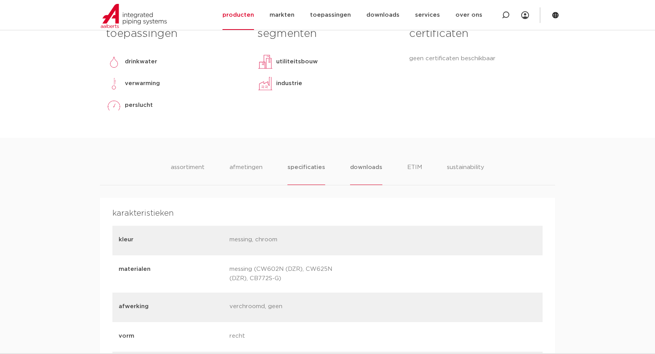
click at [374, 166] on li "downloads" at bounding box center [366, 174] width 32 height 22
